Goal: Task Accomplishment & Management: Complete application form

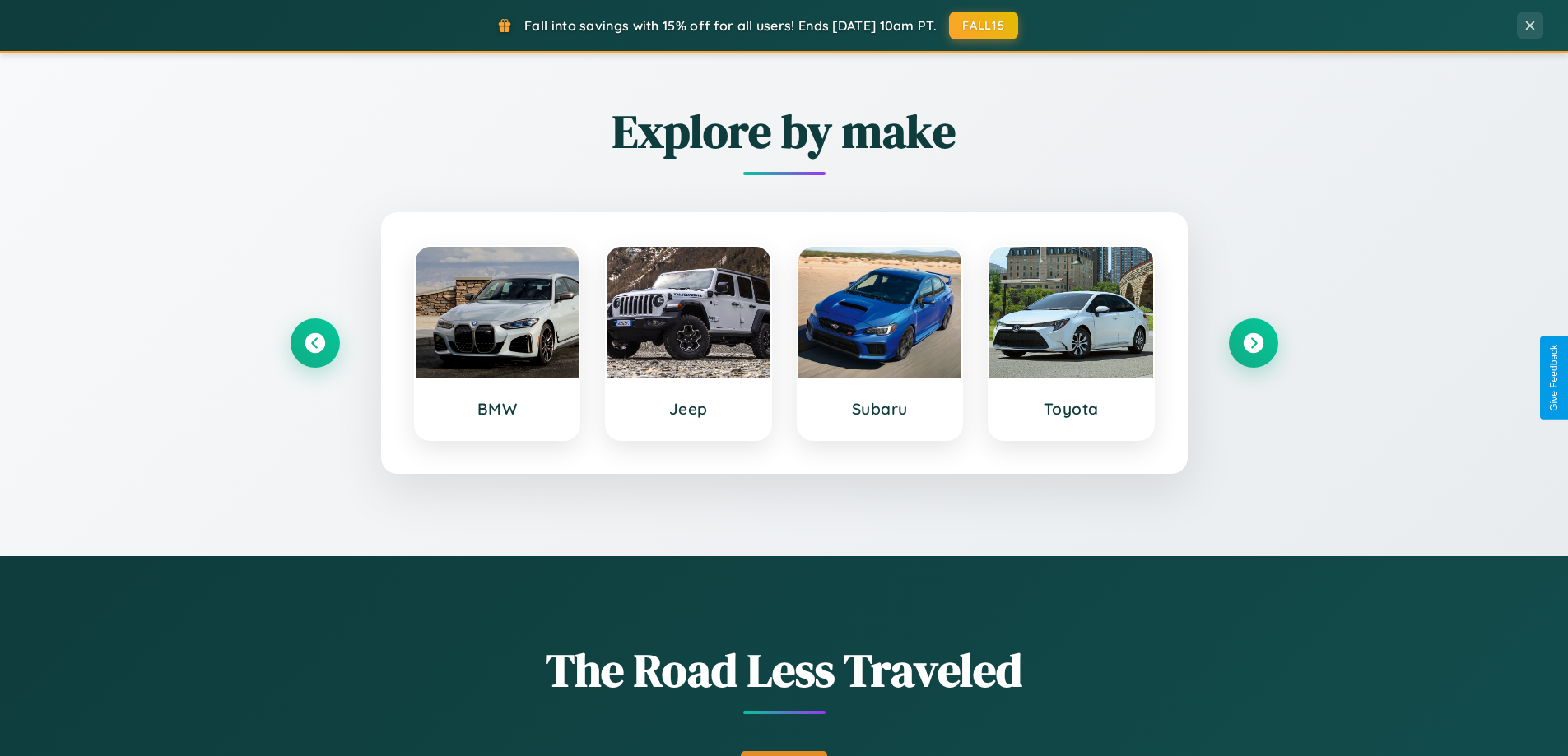
scroll to position [1132, 0]
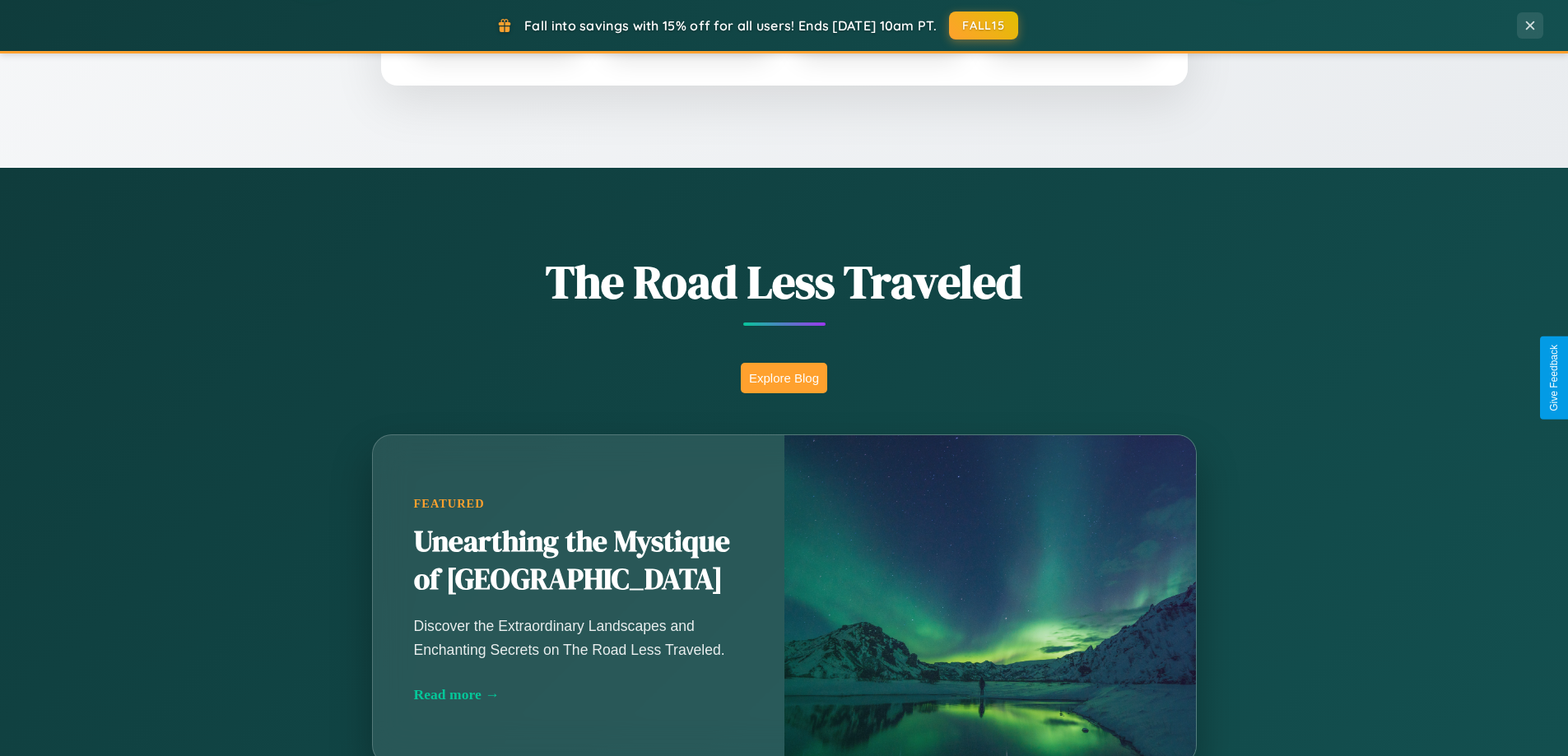
click at [784, 378] on button "Explore Blog" at bounding box center [784, 378] width 87 height 31
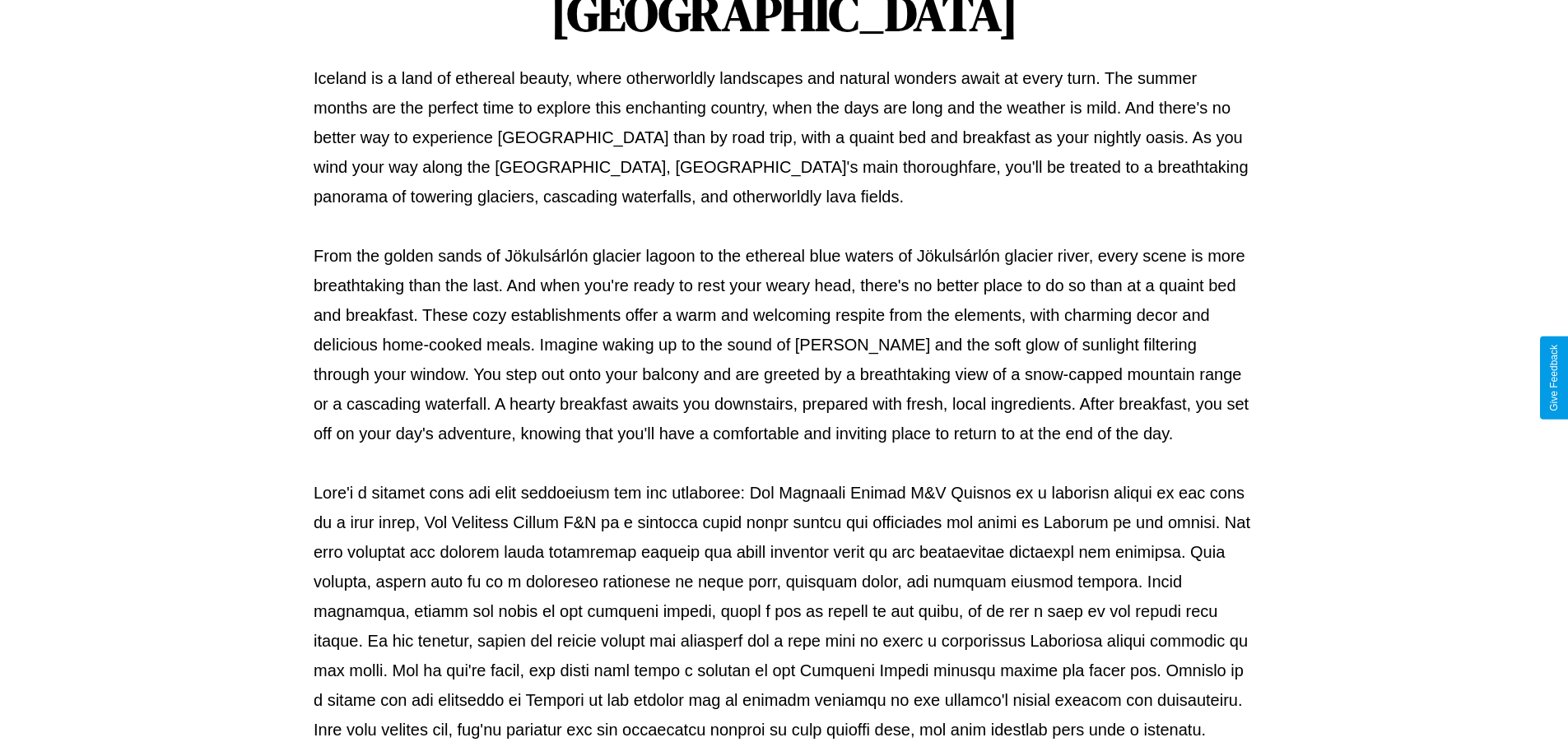
scroll to position [533, 0]
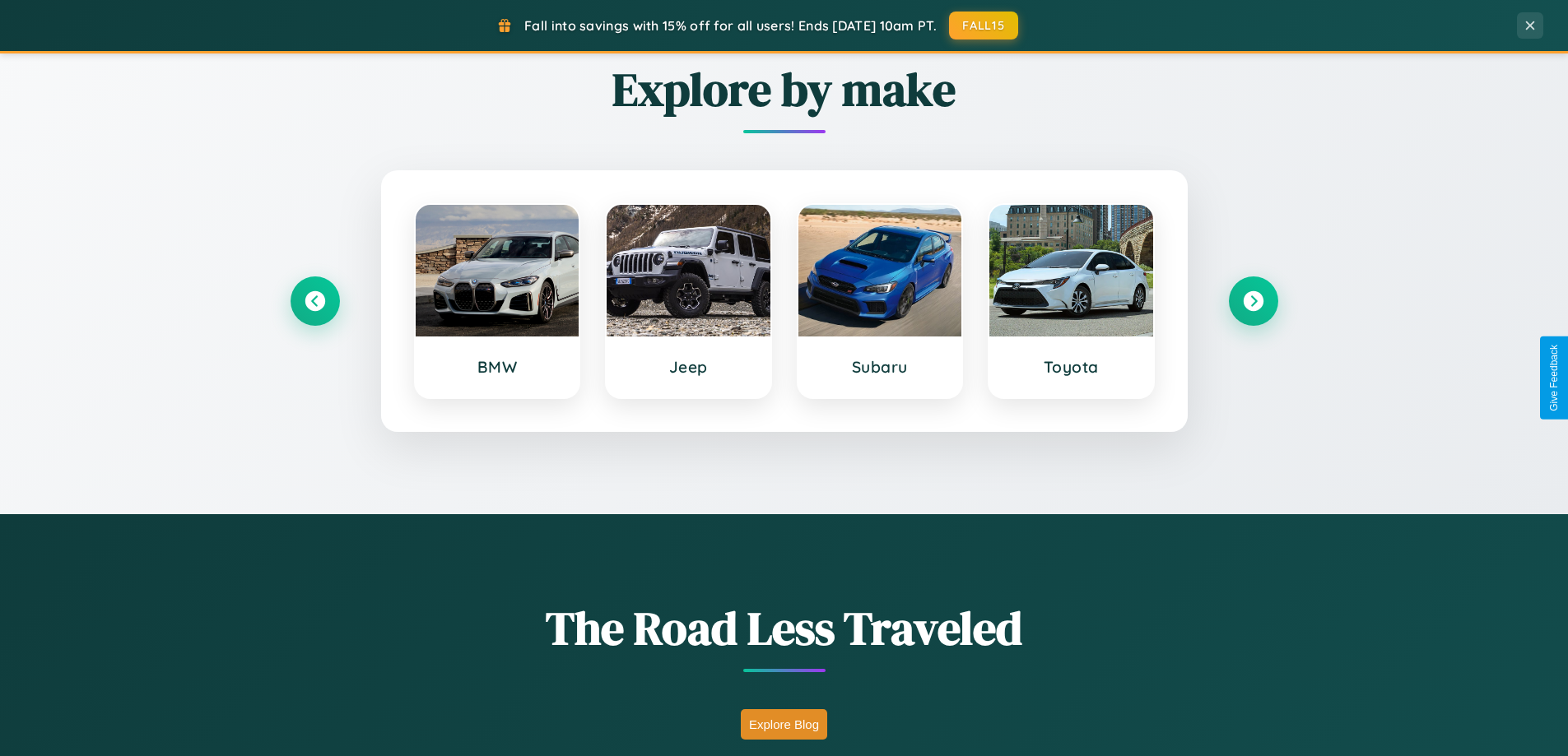
scroll to position [709, 0]
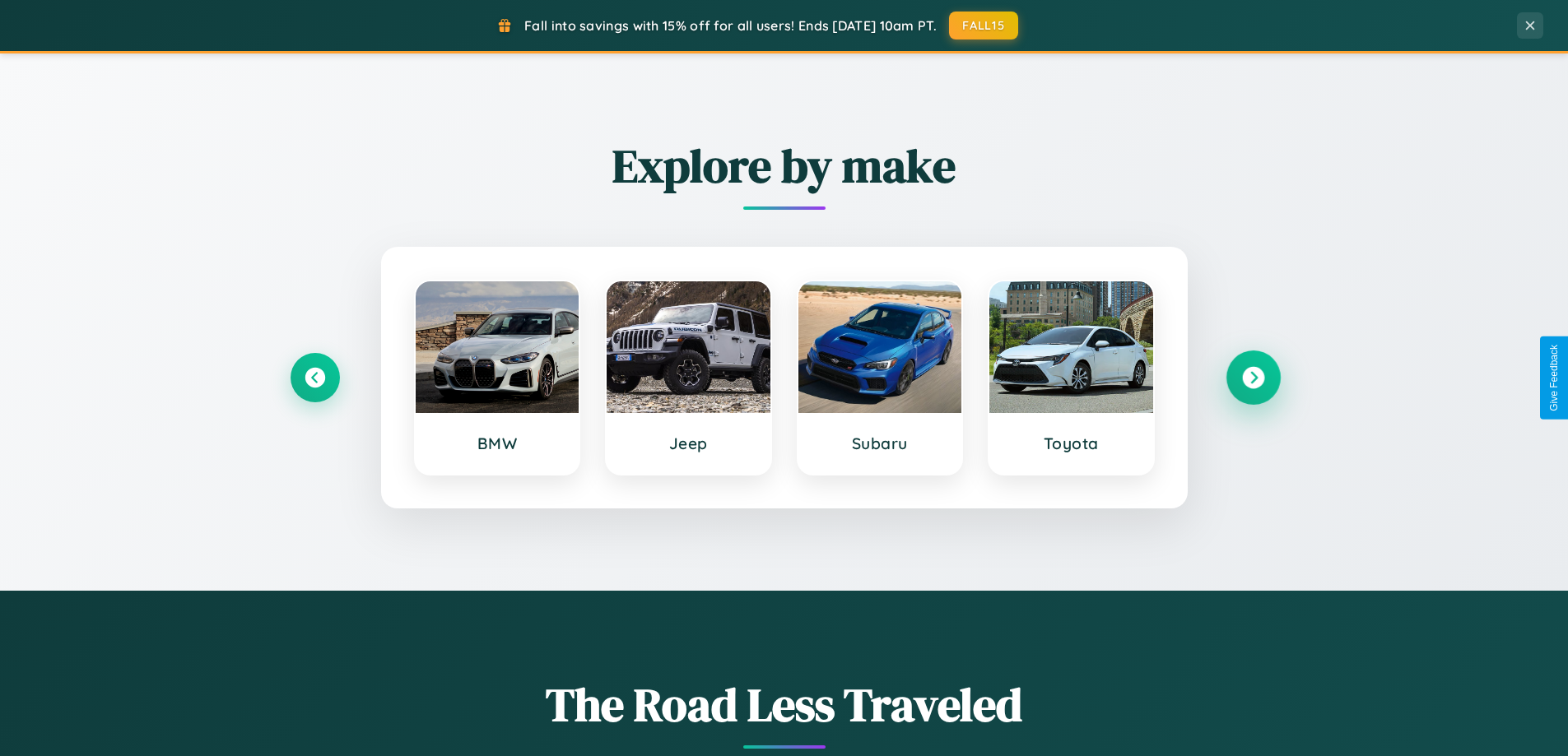
click at [1253, 378] on icon at bounding box center [1253, 378] width 23 height 23
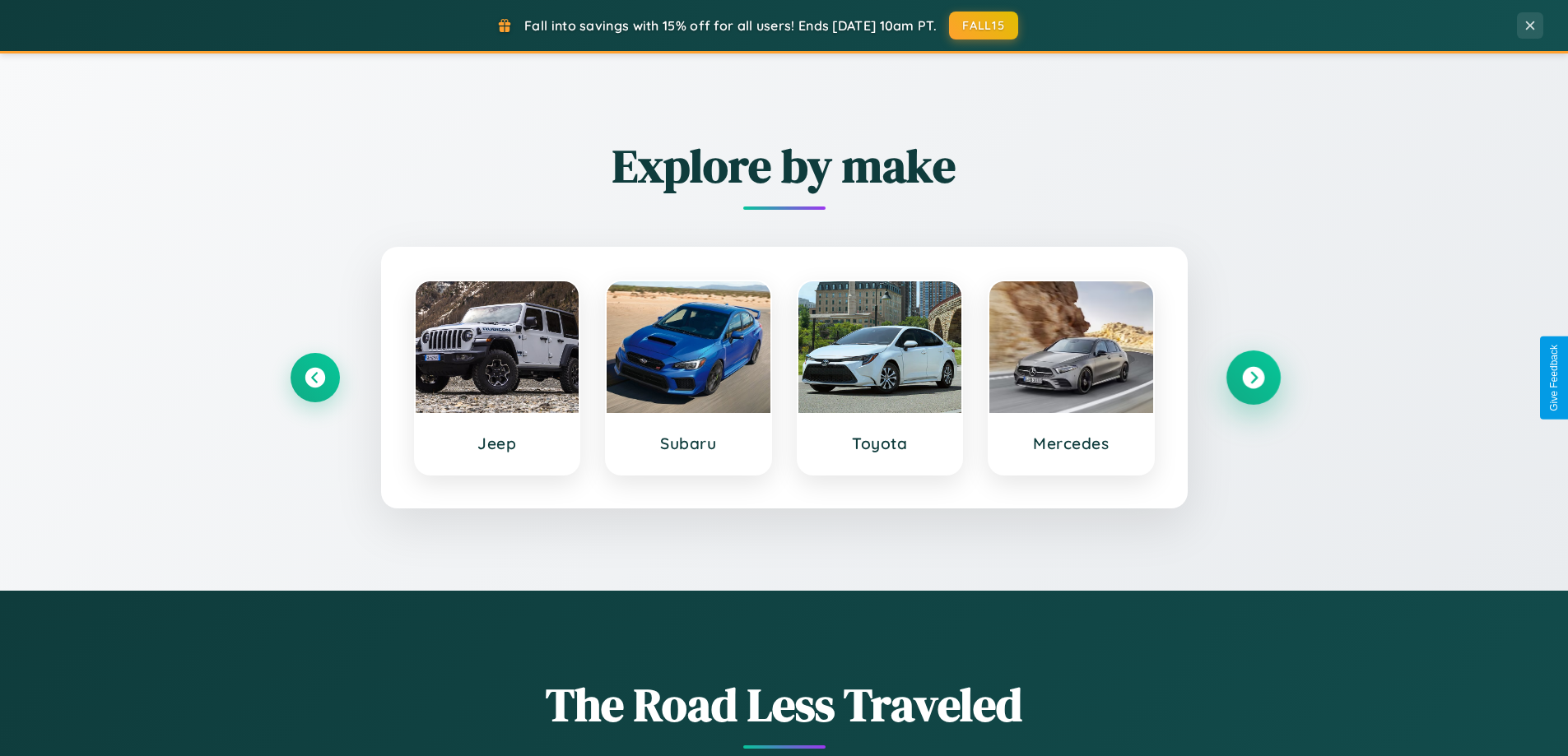
click at [1253, 378] on icon at bounding box center [1253, 378] width 23 height 23
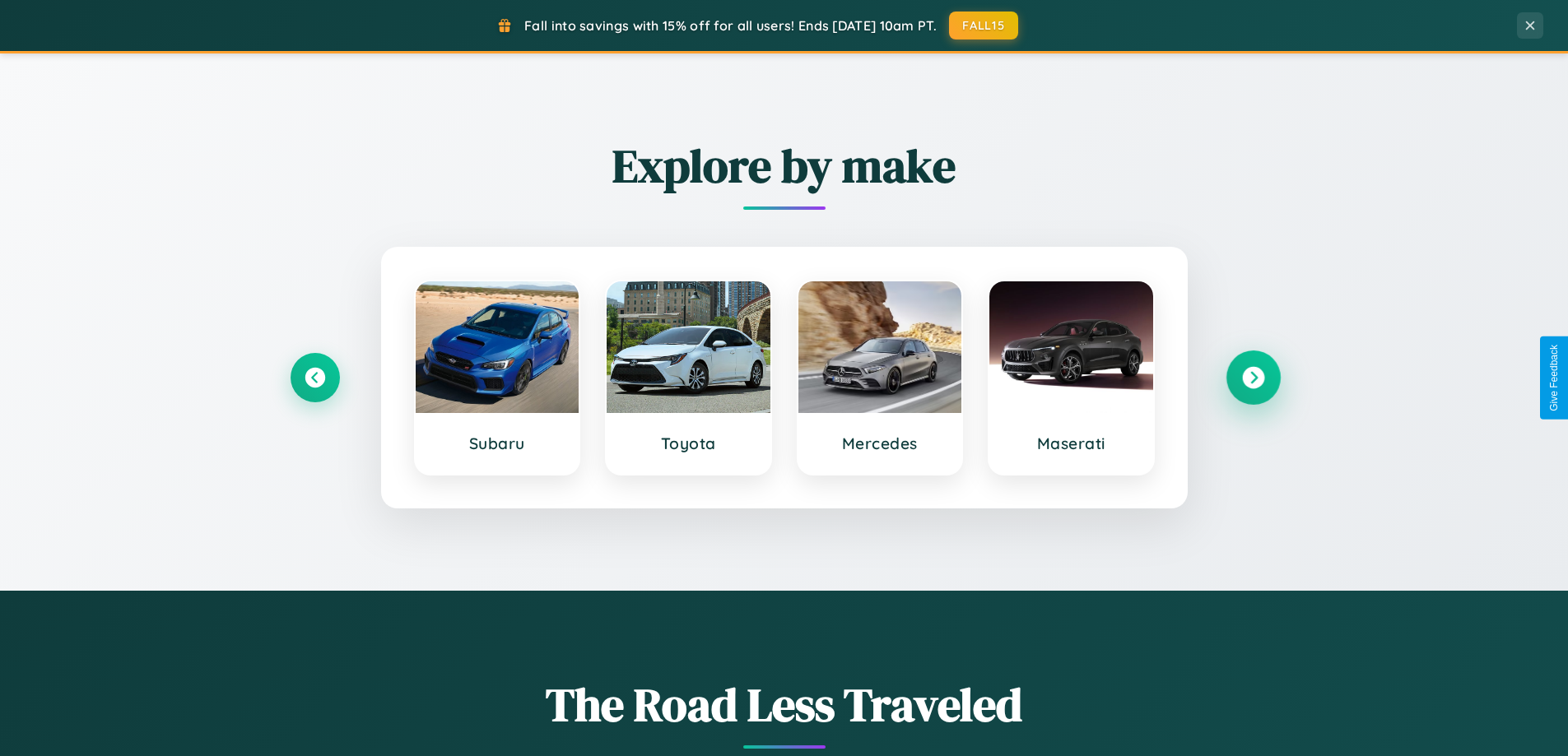
click at [1253, 378] on icon at bounding box center [1253, 378] width 23 height 23
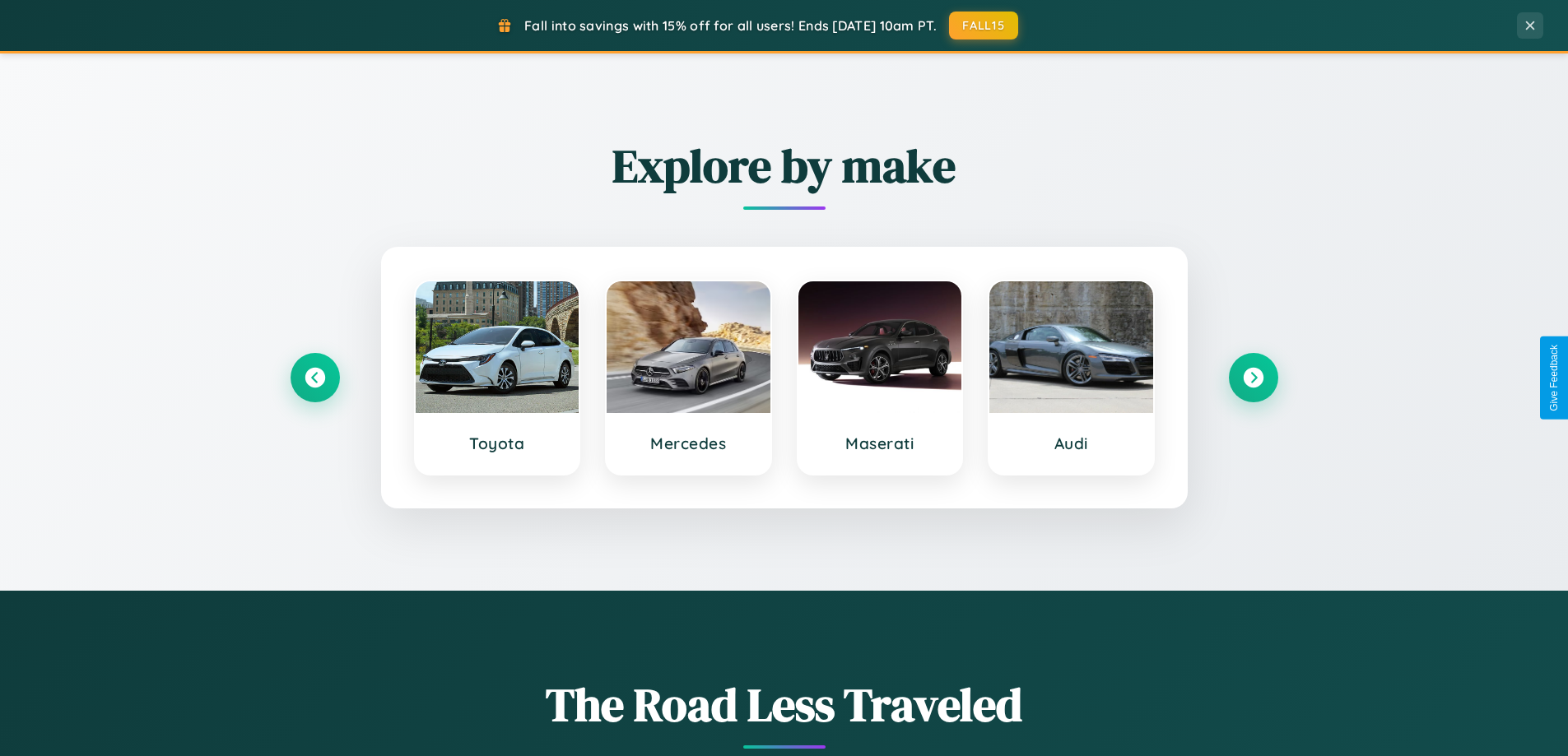
scroll to position [0, 0]
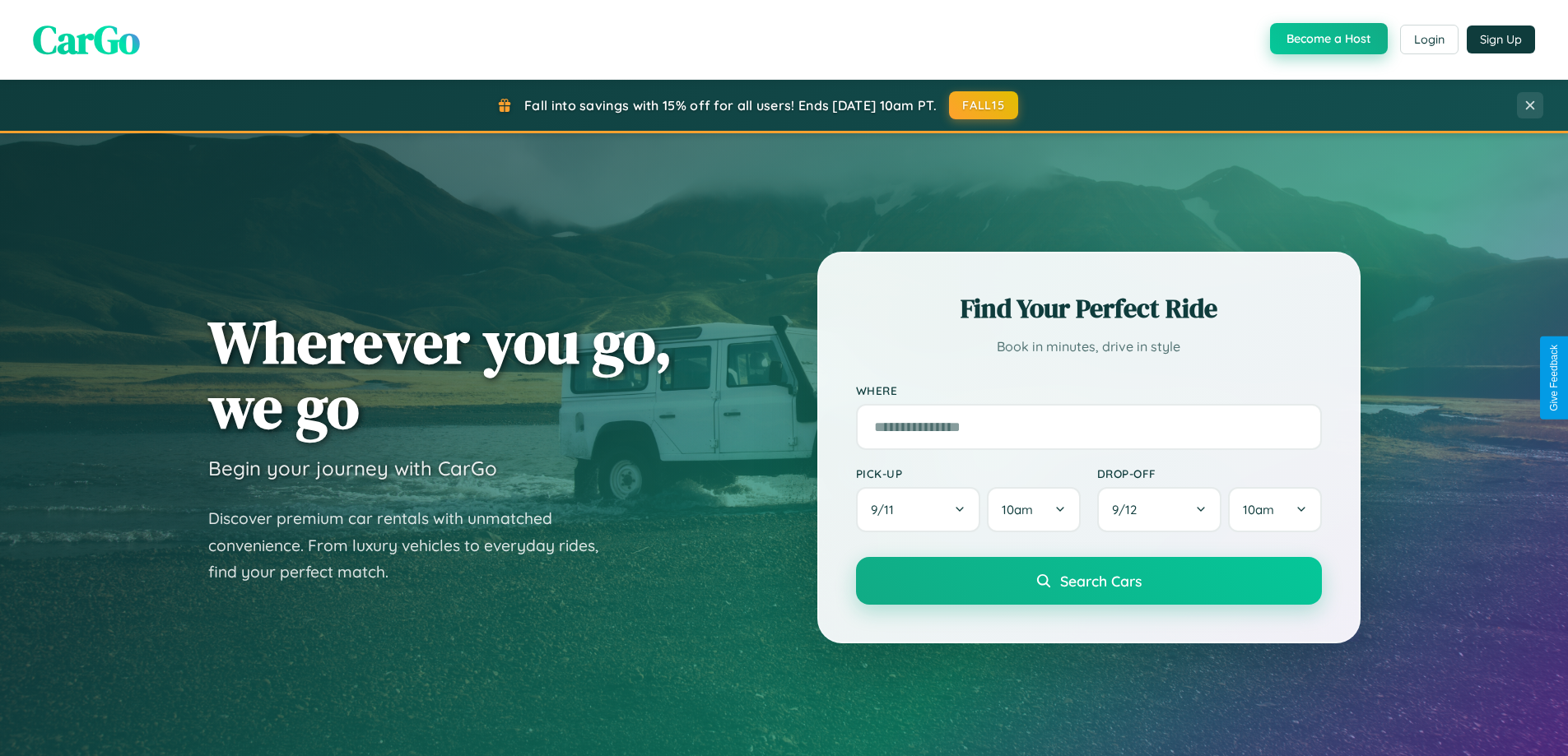
click at [1327, 38] on button "Become a Host" at bounding box center [1329, 39] width 118 height 32
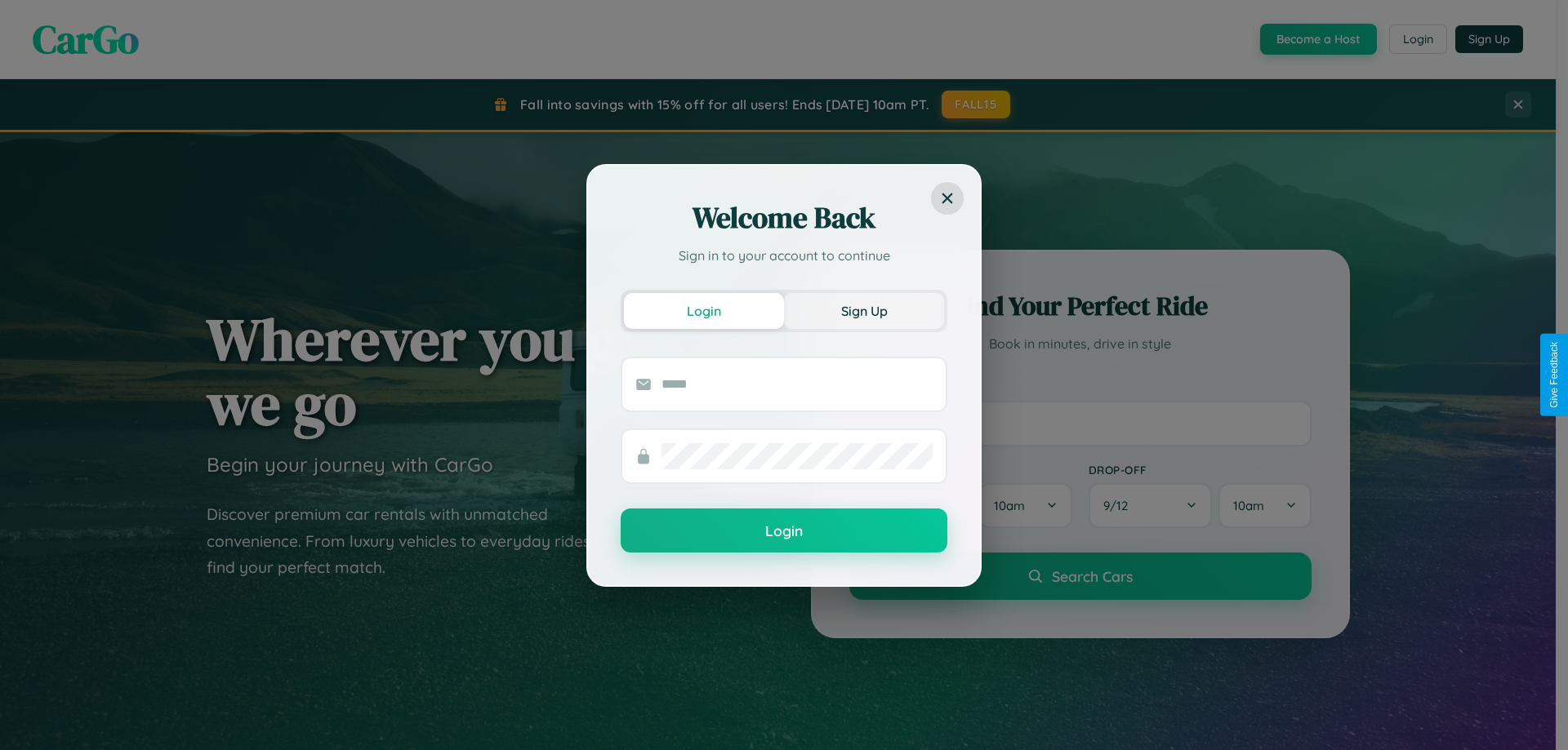
click at [864, 310] on button "Sign Up" at bounding box center [864, 310] width 160 height 36
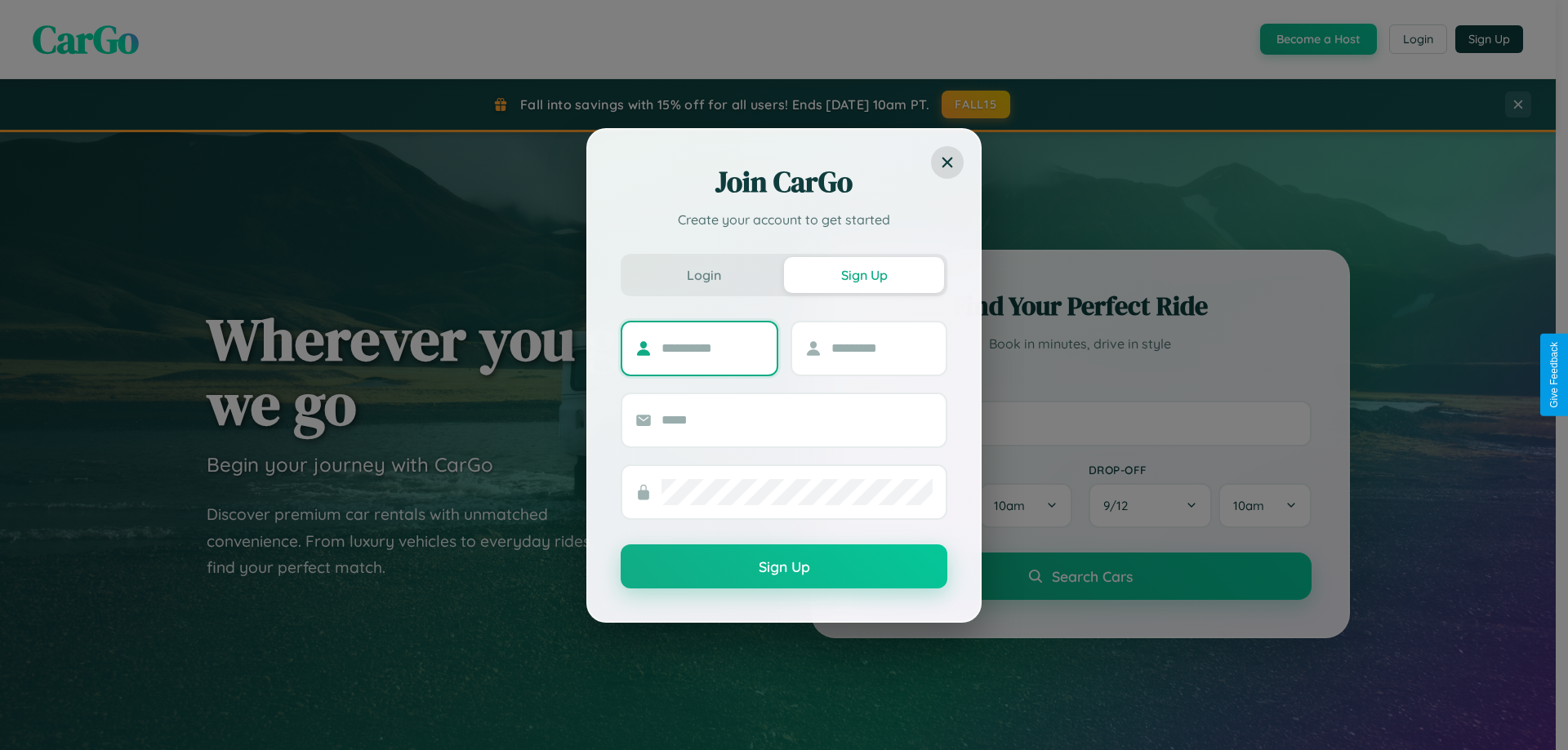
click at [712, 347] on input "text" at bounding box center [712, 349] width 102 height 26
type input "*****"
click at [881, 347] on input "text" at bounding box center [882, 349] width 102 height 26
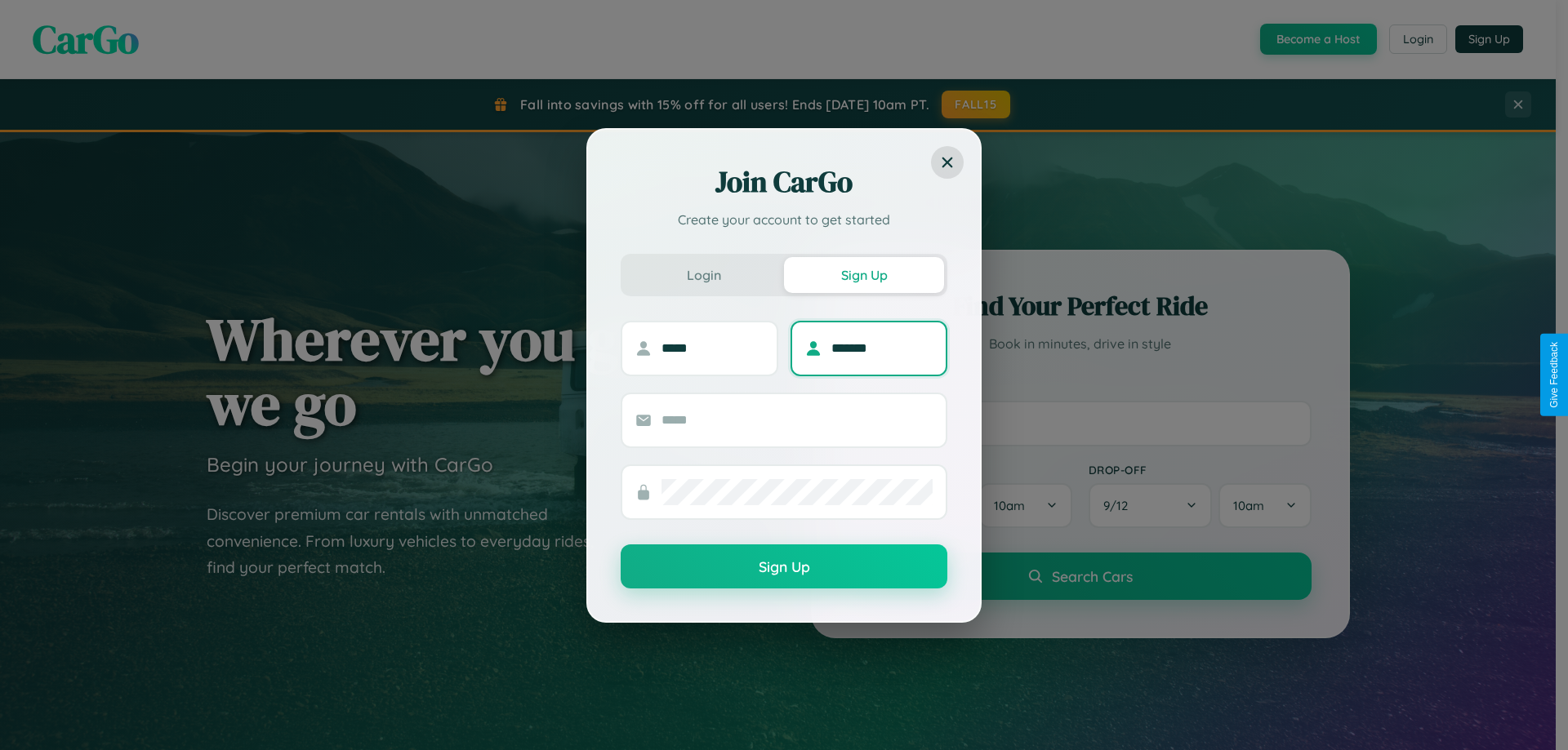
type input "*******"
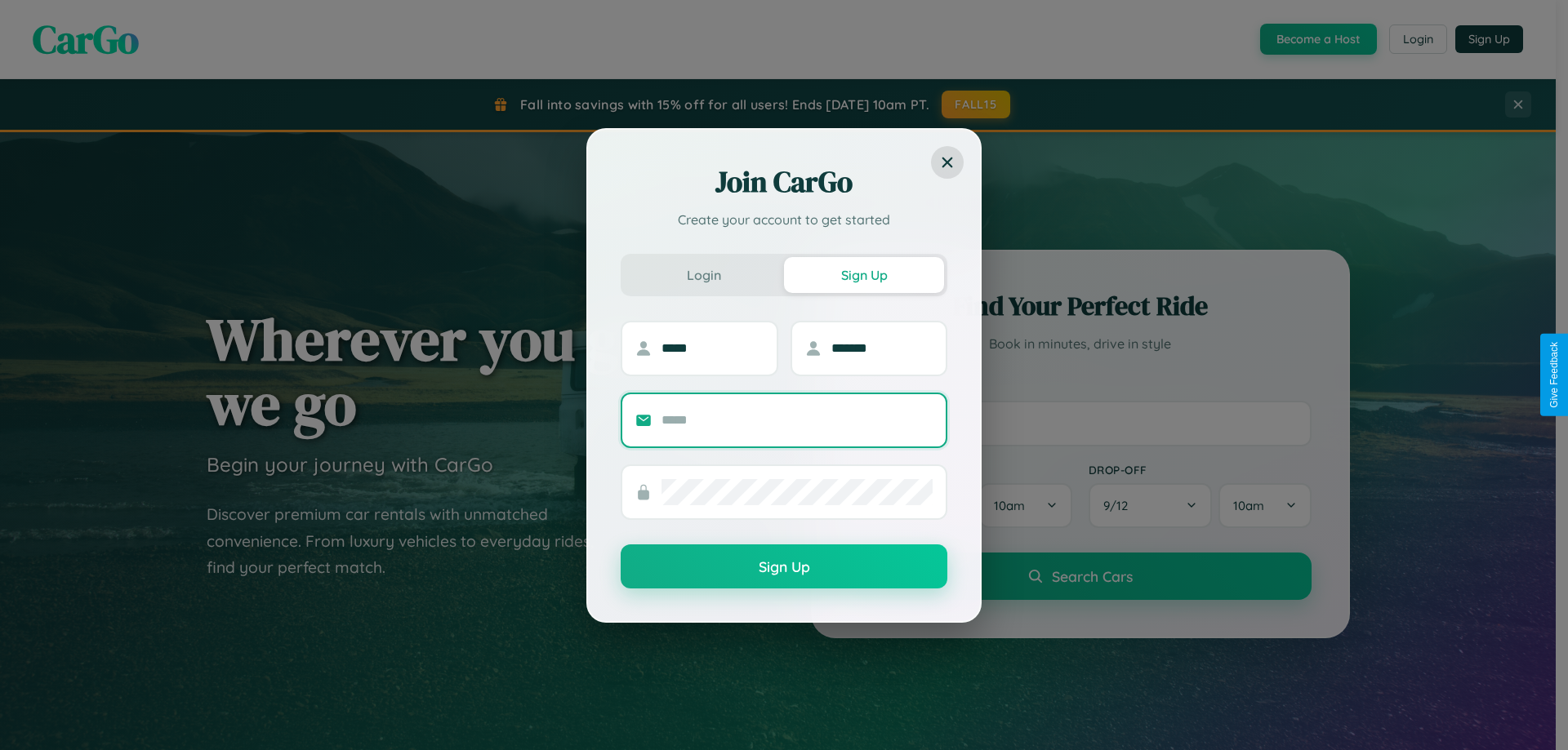
click at [797, 419] on input "text" at bounding box center [798, 421] width 271 height 26
type input "**********"
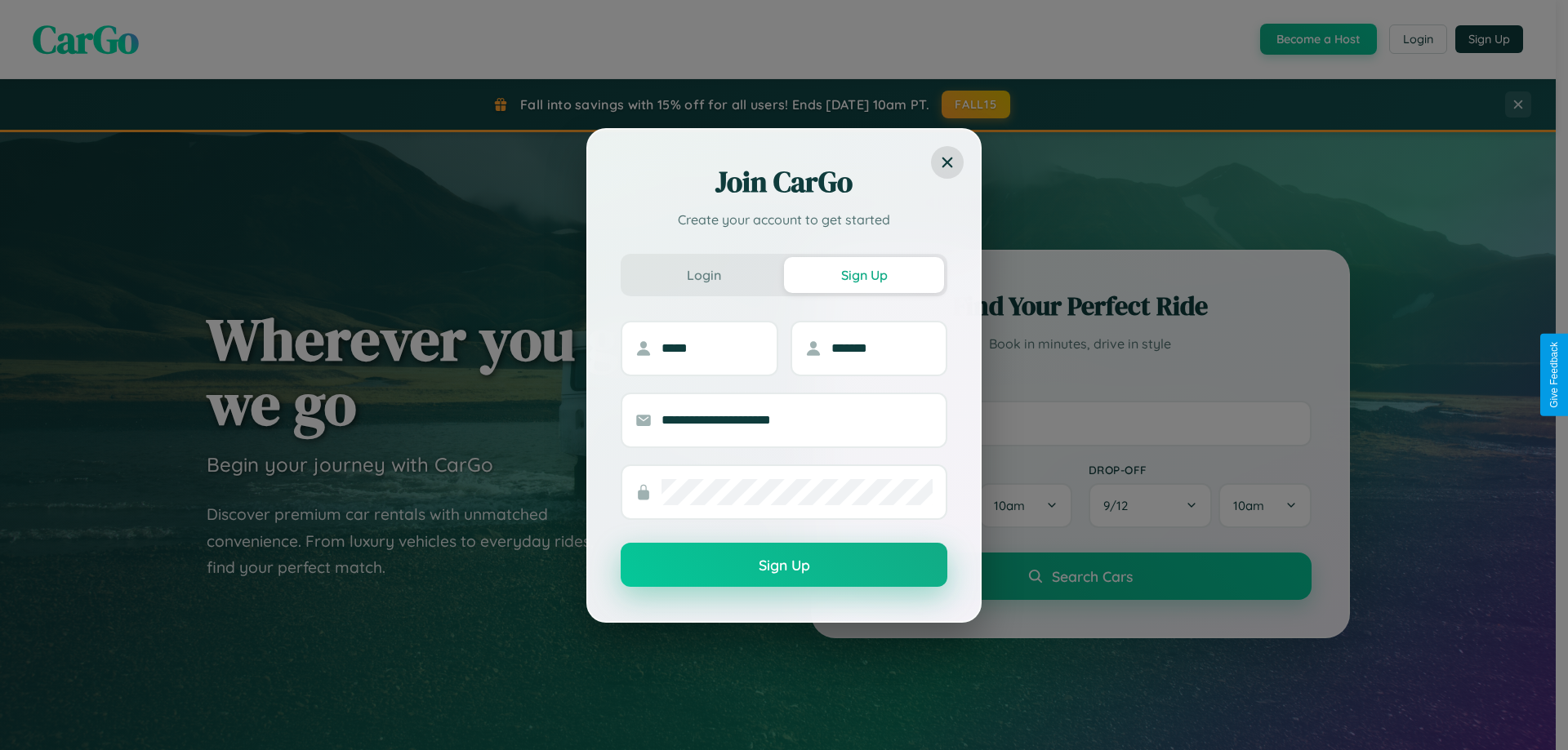
click at [784, 566] on button "Sign Up" at bounding box center [784, 564] width 327 height 44
